Goal: Communication & Community: Share content

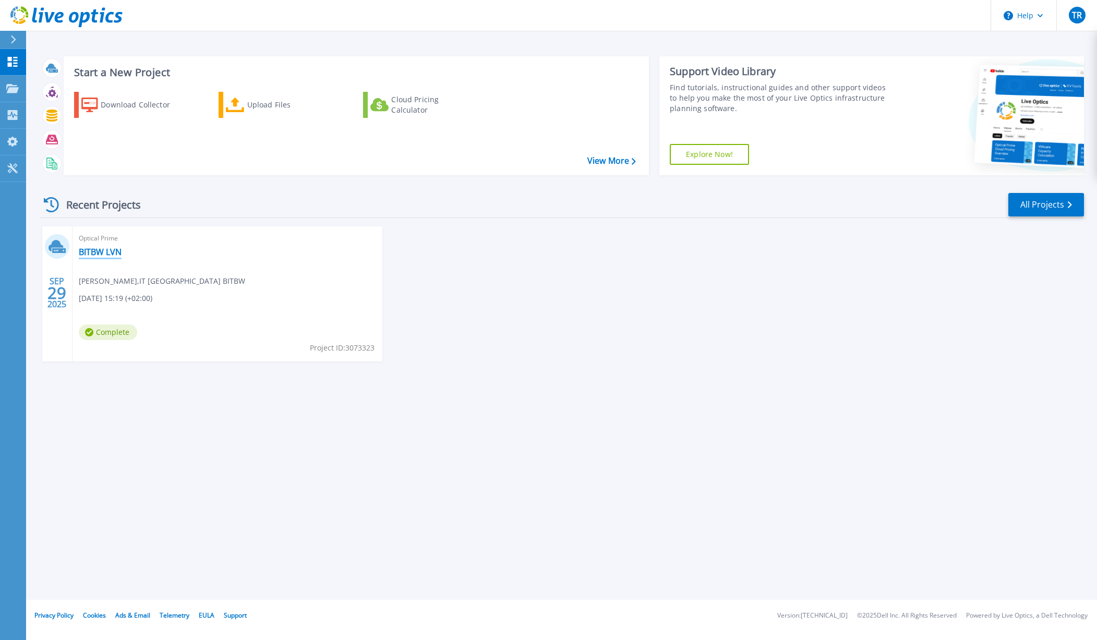
click at [111, 251] on link "BITBW LVN" at bounding box center [100, 252] width 43 height 10
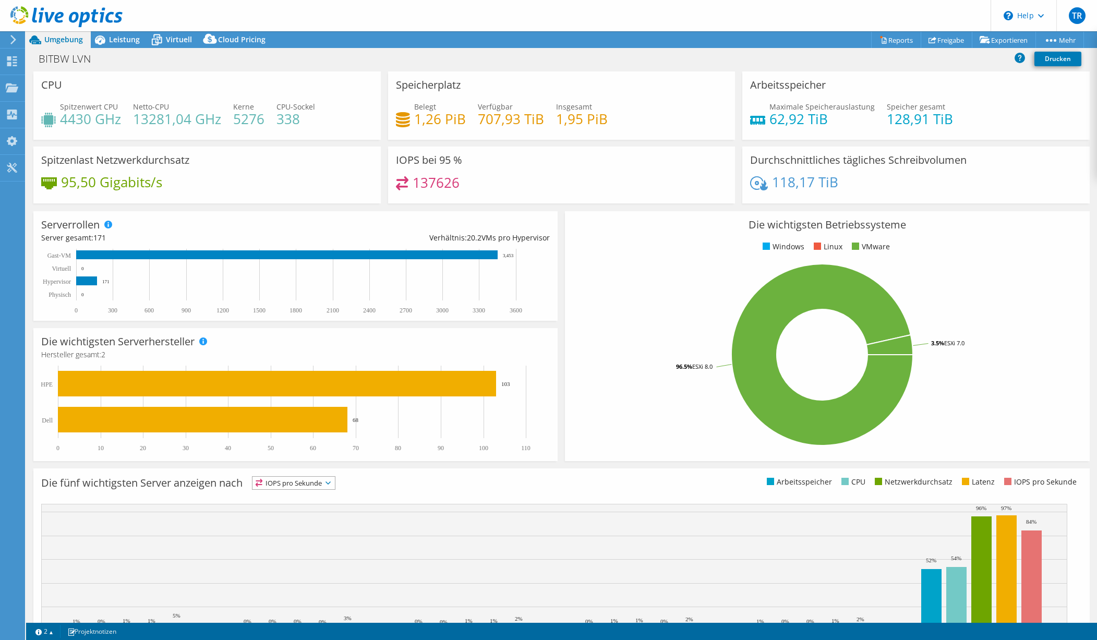
select select "EUFrankfurt"
select select "EUR"
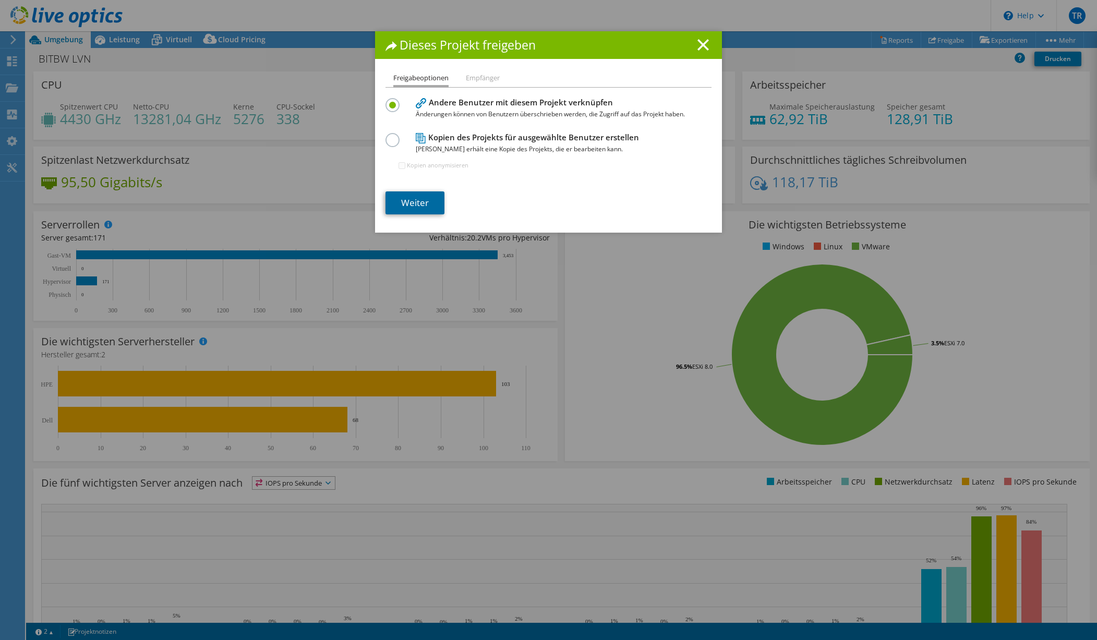
click at [418, 203] on link "Weiter" at bounding box center [414, 202] width 59 height 23
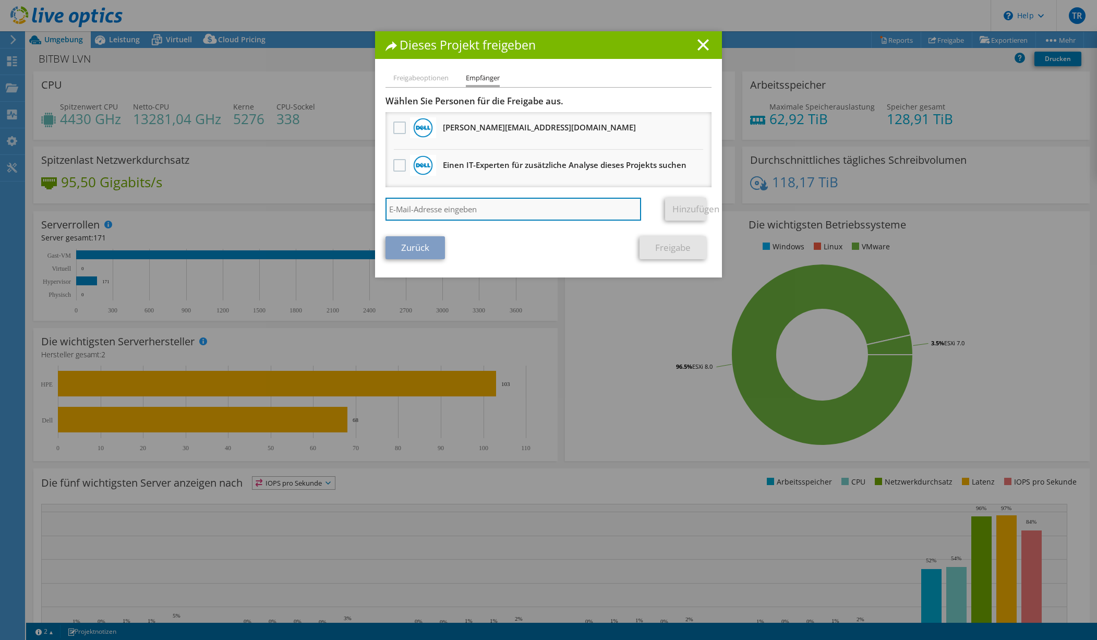
click at [472, 208] on input "search" at bounding box center [513, 209] width 256 height 23
type input "[PERSON_NAME][EMAIL_ADDRESS][PERSON_NAME][DOMAIN_NAME]"
click at [666, 211] on link "Hinzufügen" at bounding box center [685, 209] width 41 height 23
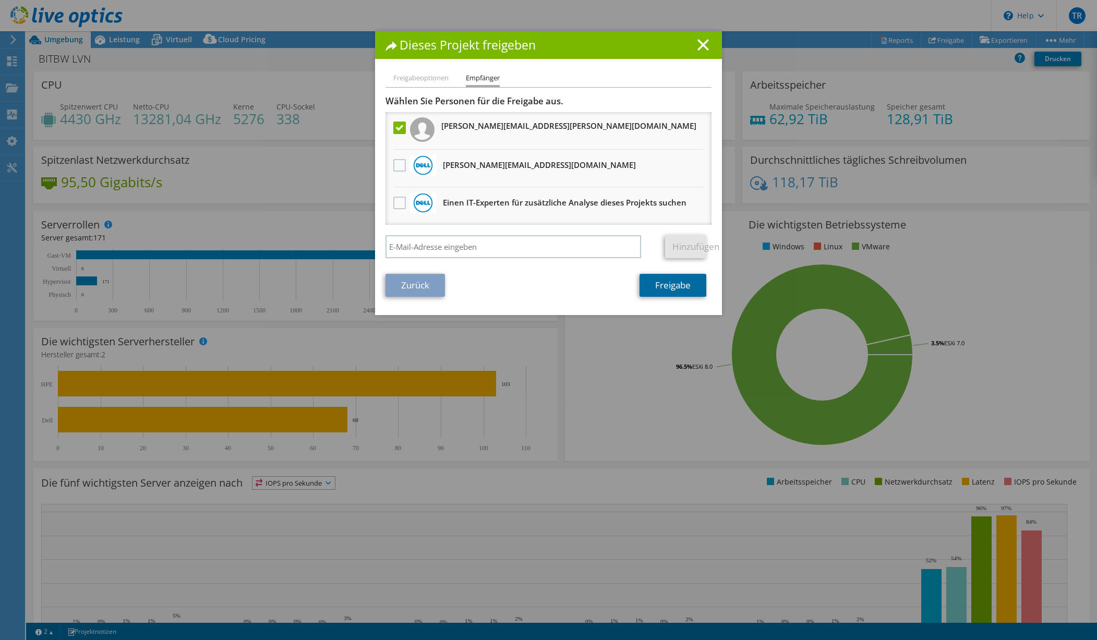
click at [674, 286] on link "Freigabe" at bounding box center [673, 285] width 67 height 23
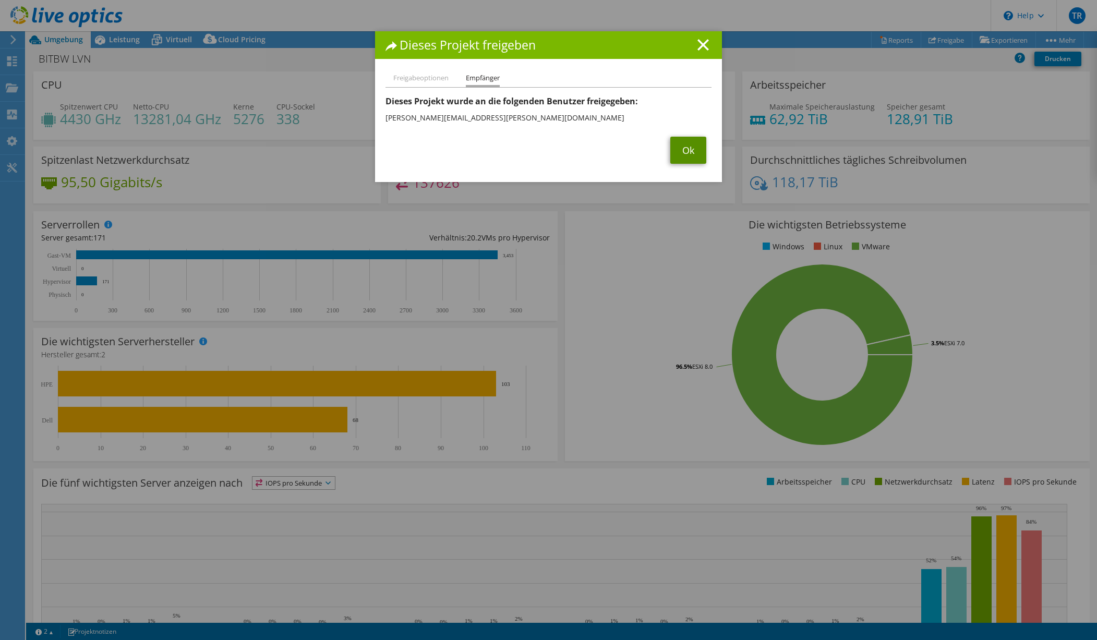
click at [686, 148] on link "Ok" at bounding box center [688, 150] width 36 height 27
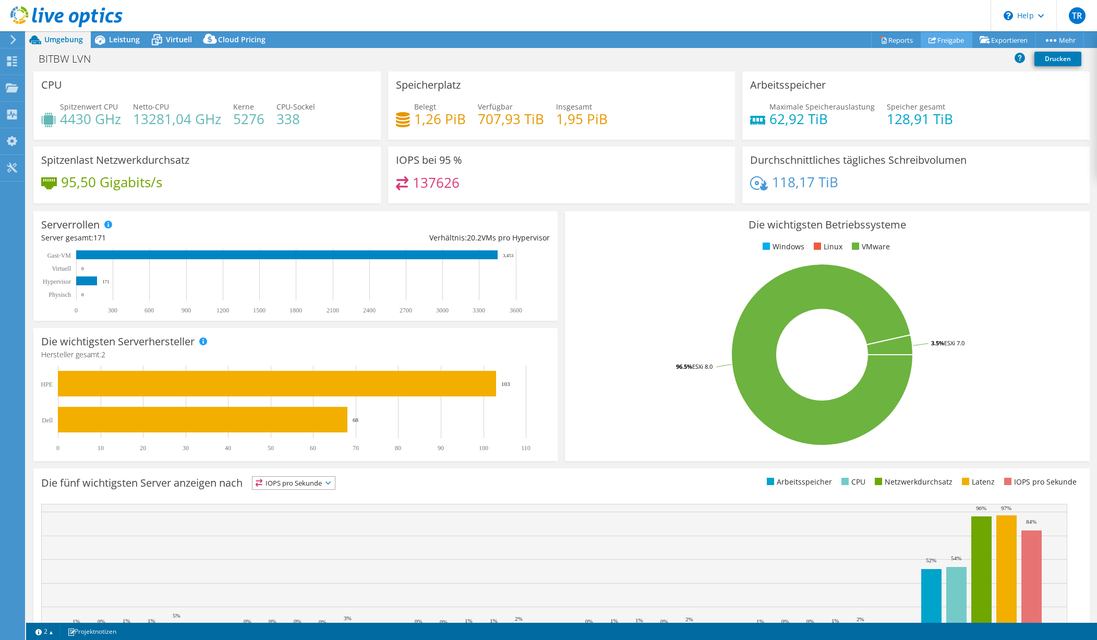
click at [938, 37] on link "Freigabe" at bounding box center [947, 40] width 52 height 16
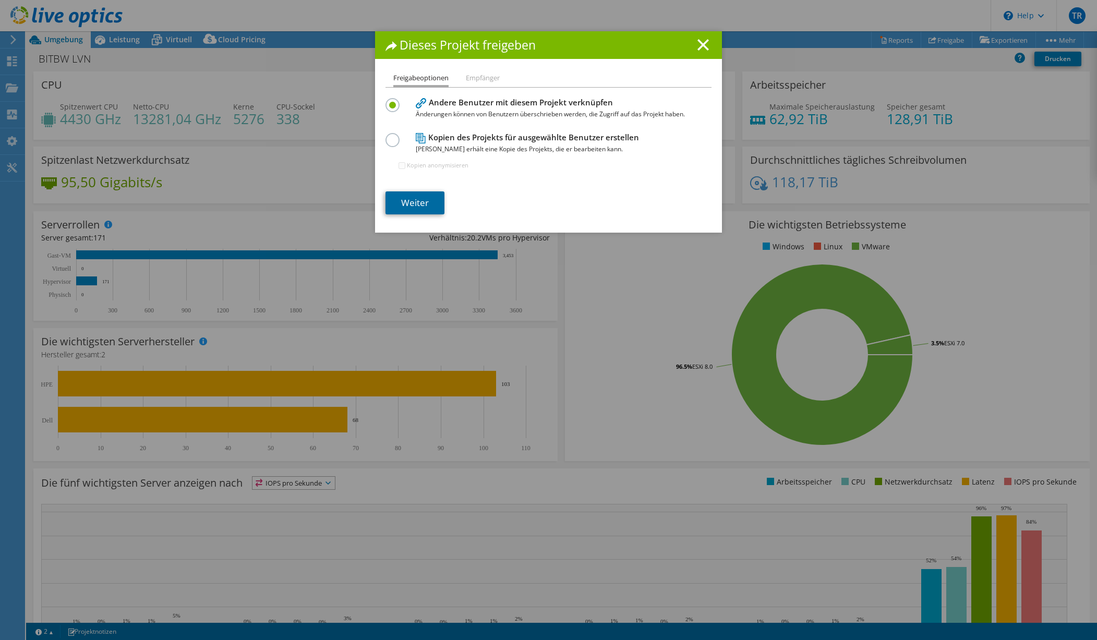
click at [407, 197] on link "Weiter" at bounding box center [414, 202] width 59 height 23
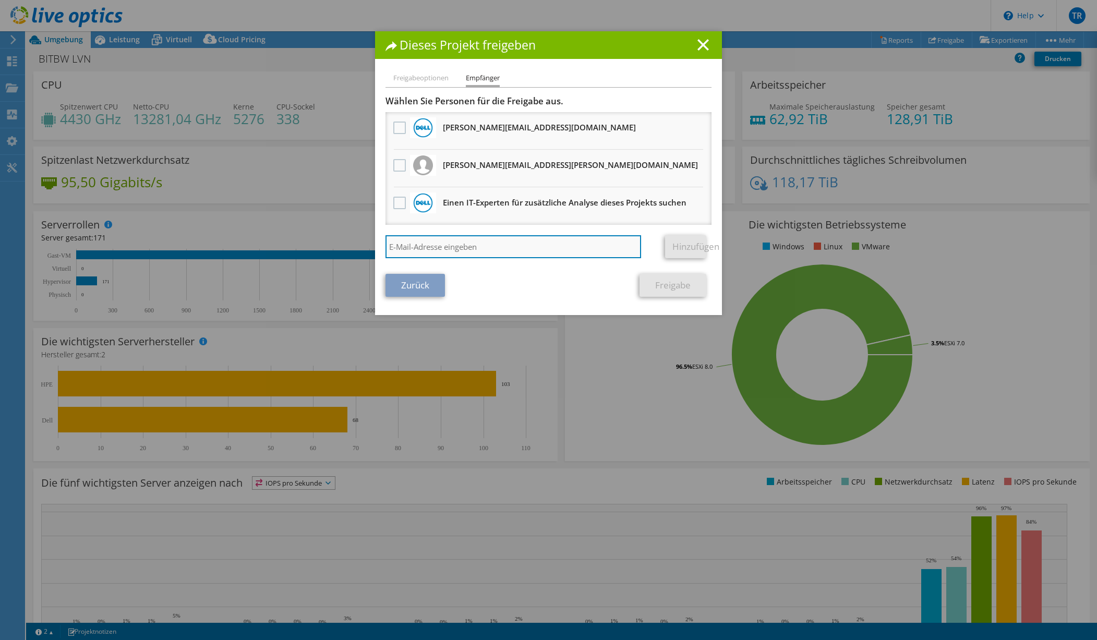
click at [457, 245] on input "search" at bounding box center [513, 246] width 256 height 23
paste input "[PERSON_NAME][EMAIL_ADDRESS][PERSON_NAME][DOMAIN_NAME]"
type input "[PERSON_NAME][EMAIL_ADDRESS][PERSON_NAME][DOMAIN_NAME]"
click at [681, 246] on link "Hinzufügen" at bounding box center [685, 246] width 41 height 23
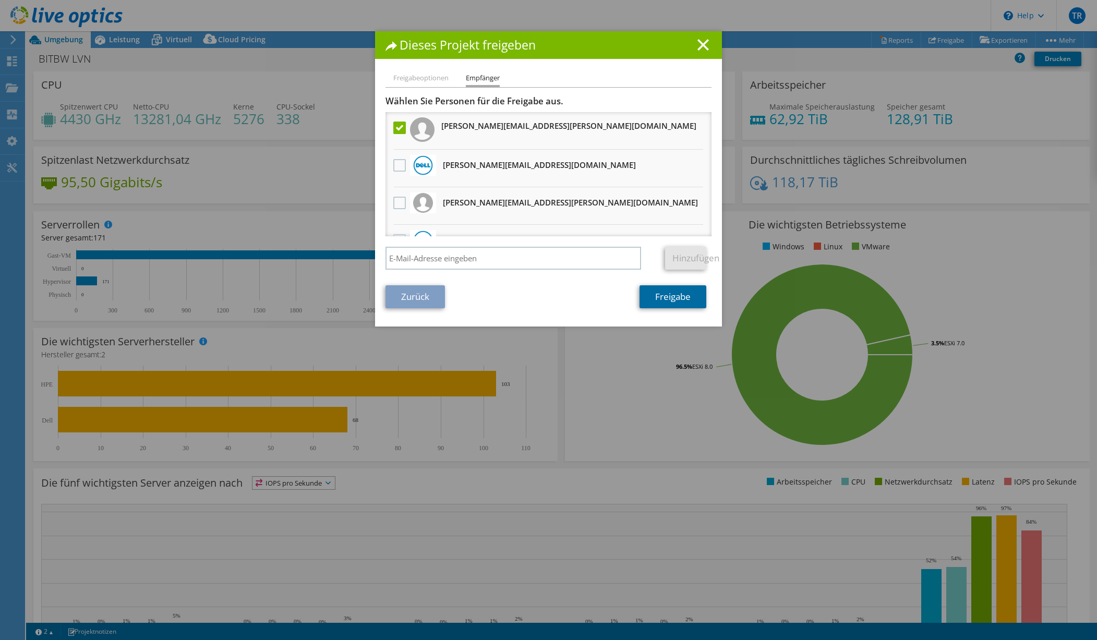
click at [674, 299] on link "Freigabe" at bounding box center [673, 296] width 67 height 23
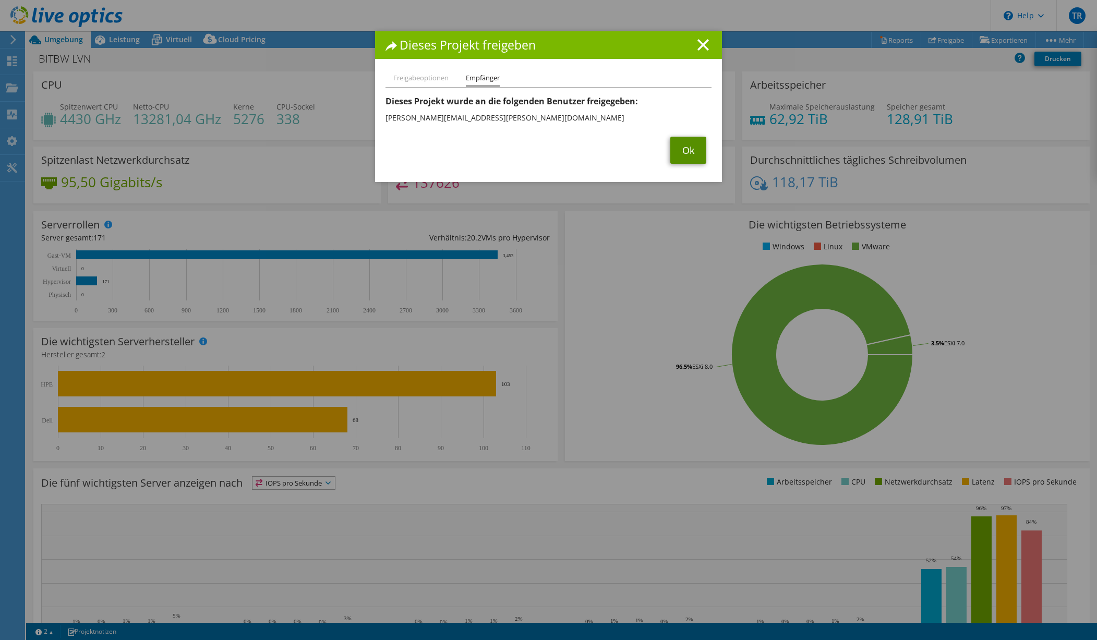
click at [699, 146] on link "Ok" at bounding box center [688, 150] width 36 height 27
